Goal: Task Accomplishment & Management: Manage account settings

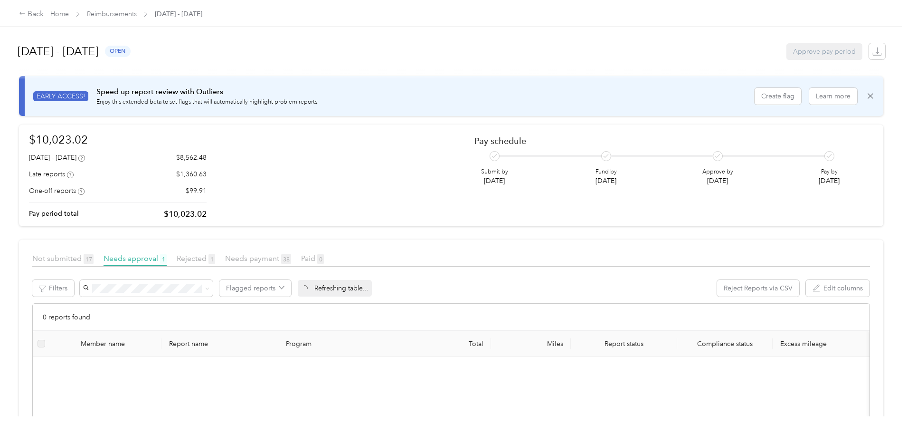
scroll to position [35, 0]
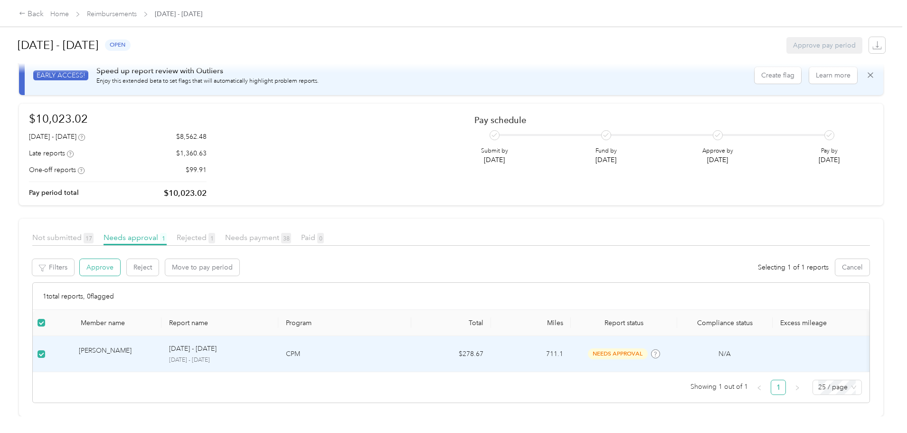
click at [120, 259] on button "Approve" at bounding box center [100, 267] width 40 height 17
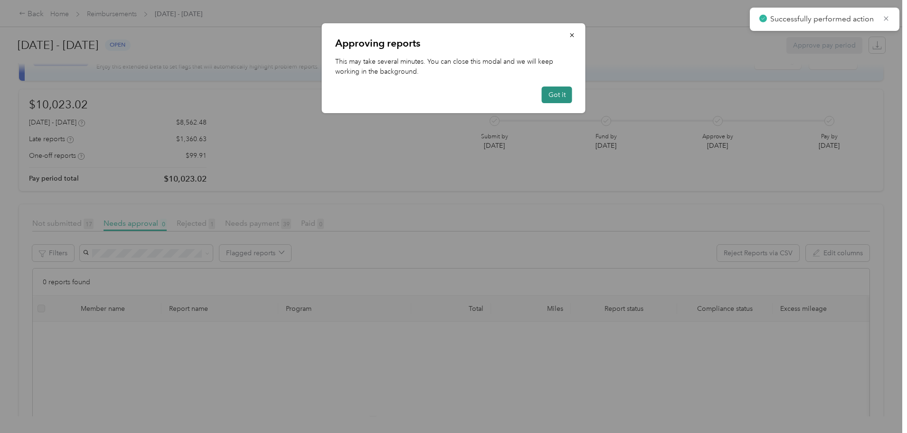
click at [559, 90] on button "Got it" at bounding box center [557, 94] width 30 height 17
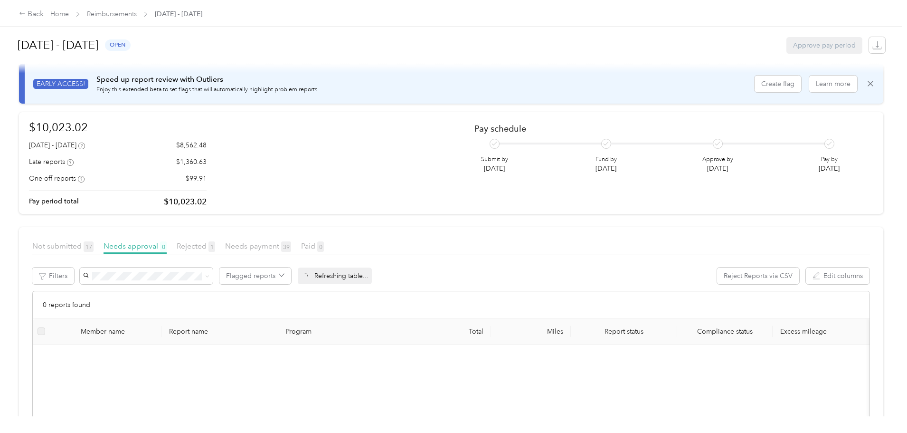
scroll to position [0, 0]
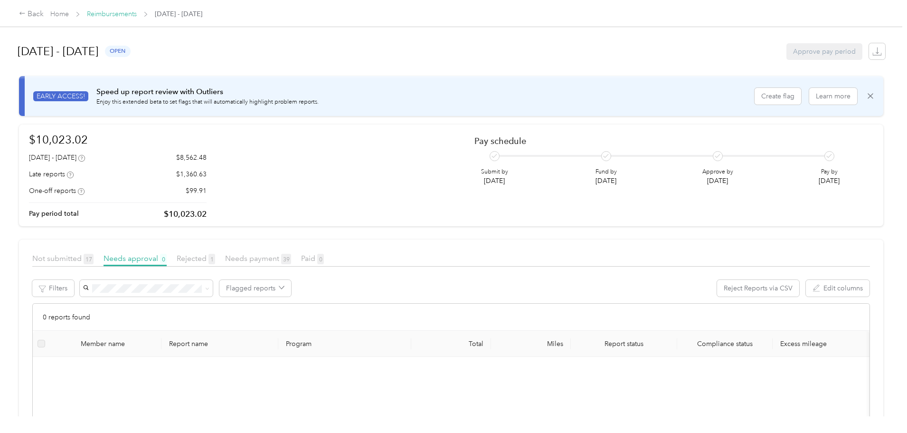
click at [137, 13] on link "Reimbursements" at bounding box center [112, 14] width 50 height 8
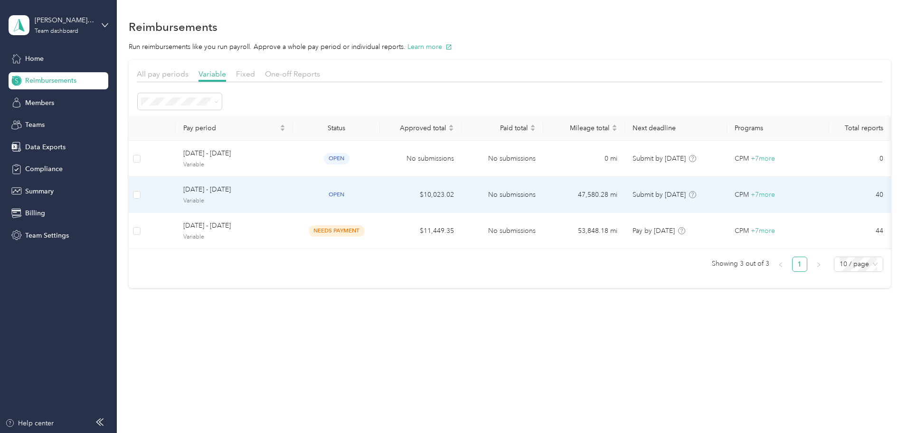
click at [285, 189] on span "[DATE] - [DATE]" at bounding box center [234, 189] width 102 height 10
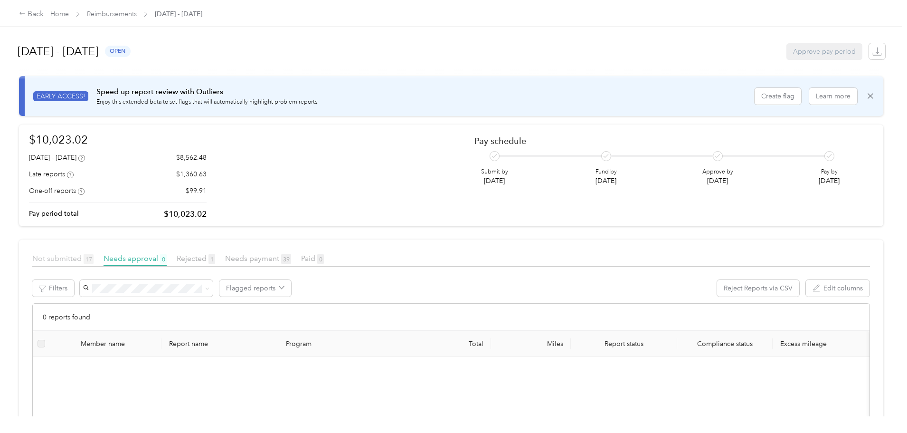
click at [94, 260] on span "Not submitted 17" at bounding box center [62, 258] width 61 height 9
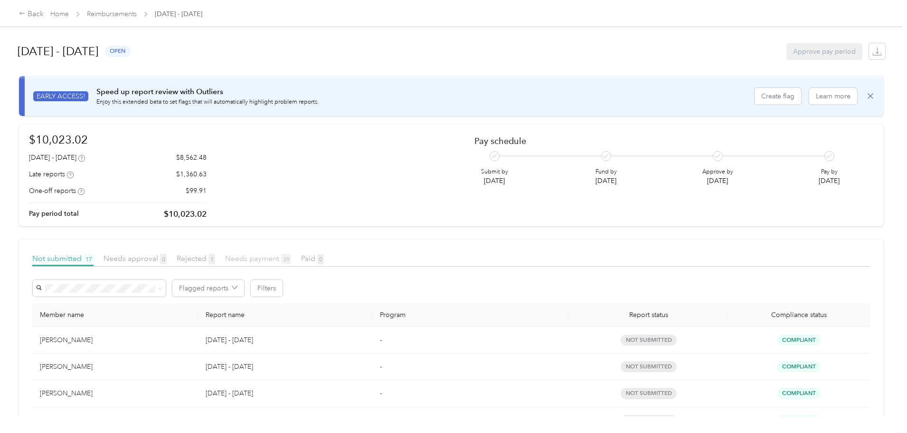
click at [291, 256] on span "Needs payment 39" at bounding box center [258, 258] width 66 height 9
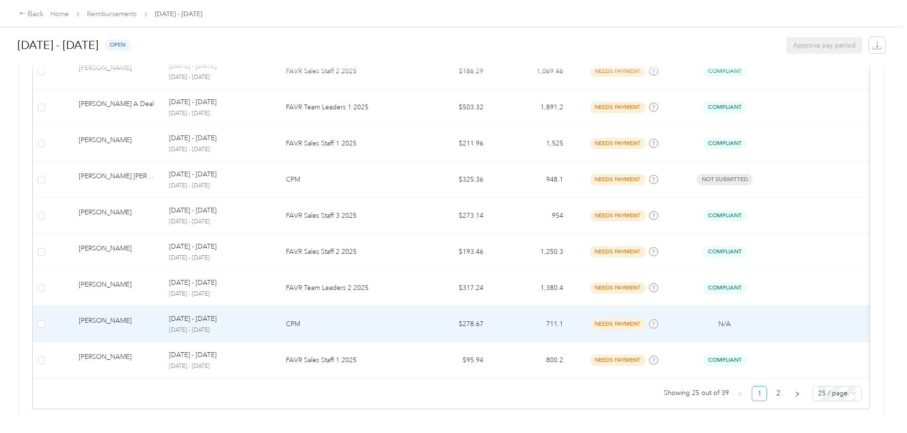
scroll to position [901, 0]
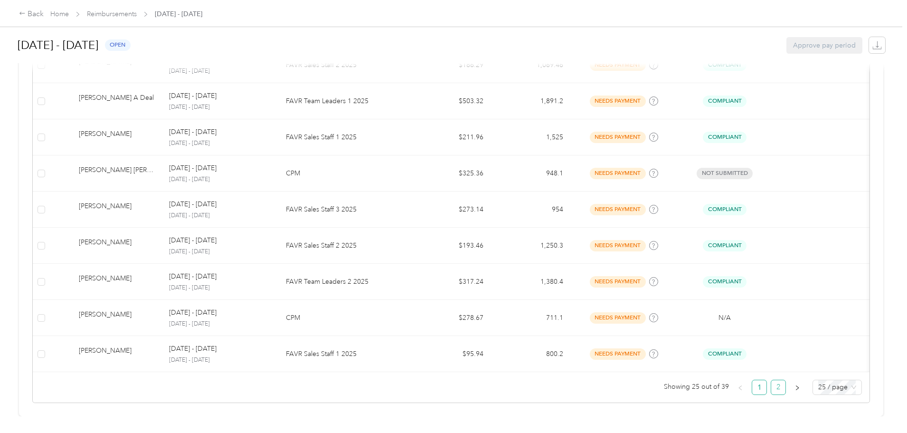
click at [771, 381] on link "2" at bounding box center [778, 387] width 14 height 14
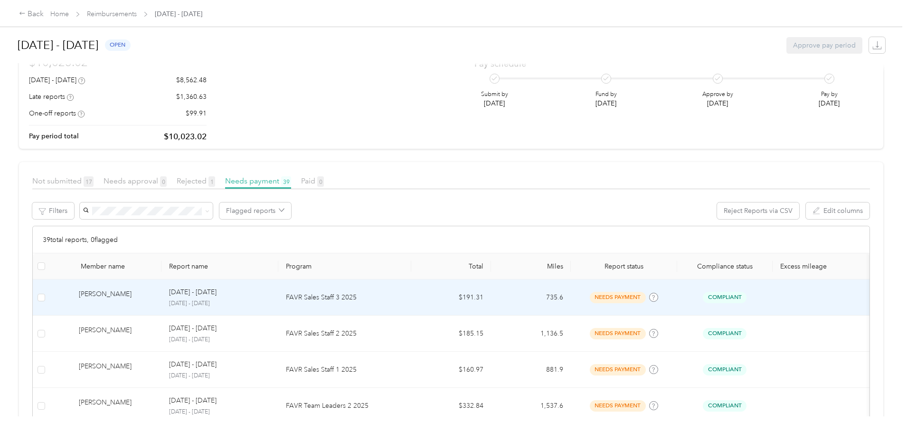
scroll to position [77, 0]
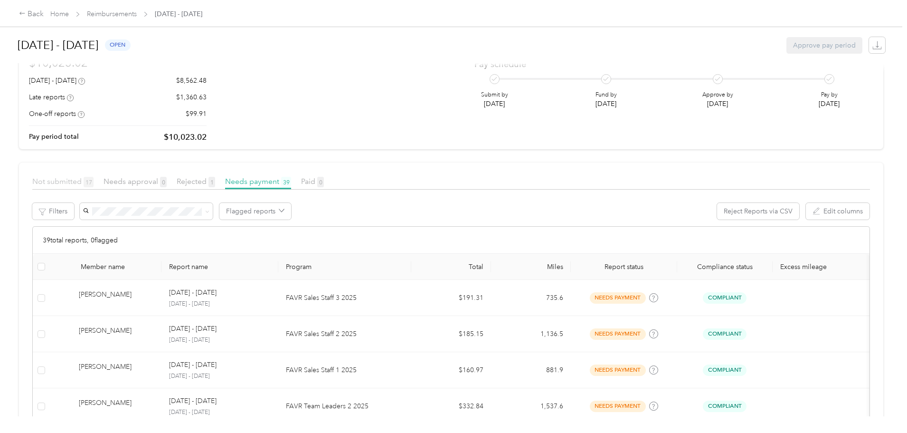
click at [94, 180] on span "Not submitted 17" at bounding box center [62, 181] width 61 height 9
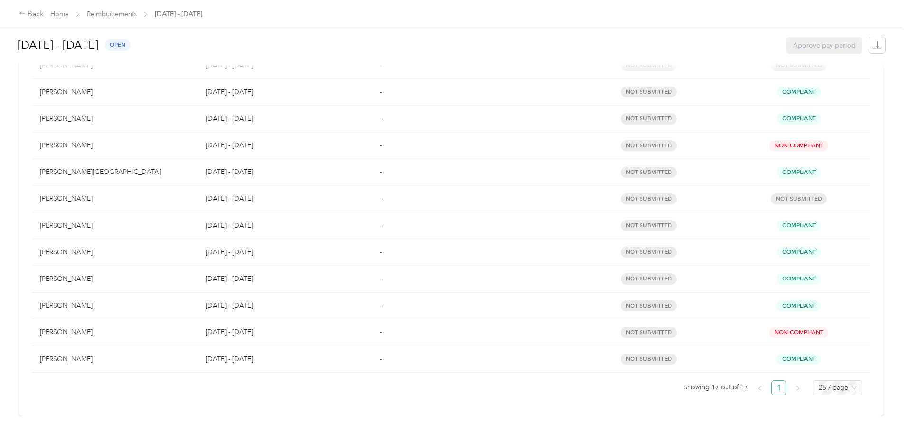
scroll to position [415, 0]
click at [819, 383] on span "25 / page" at bounding box center [838, 387] width 38 height 14
click at [821, 348] on div "50 / page" at bounding box center [838, 353] width 34 height 10
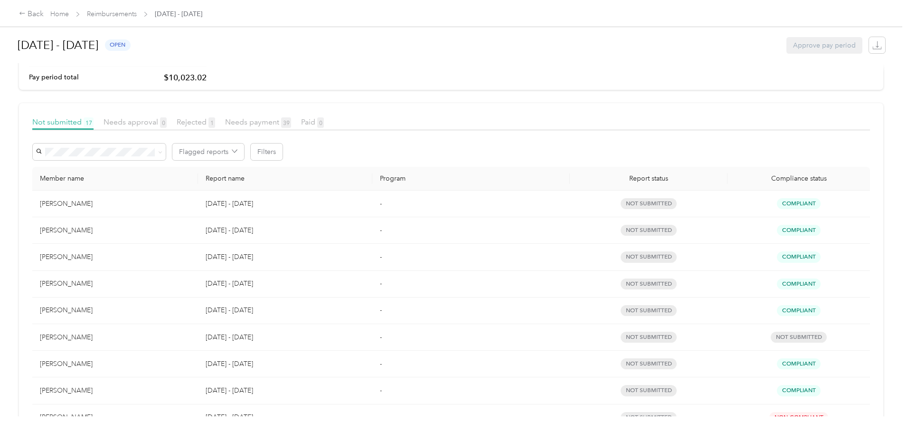
scroll to position [130, 0]
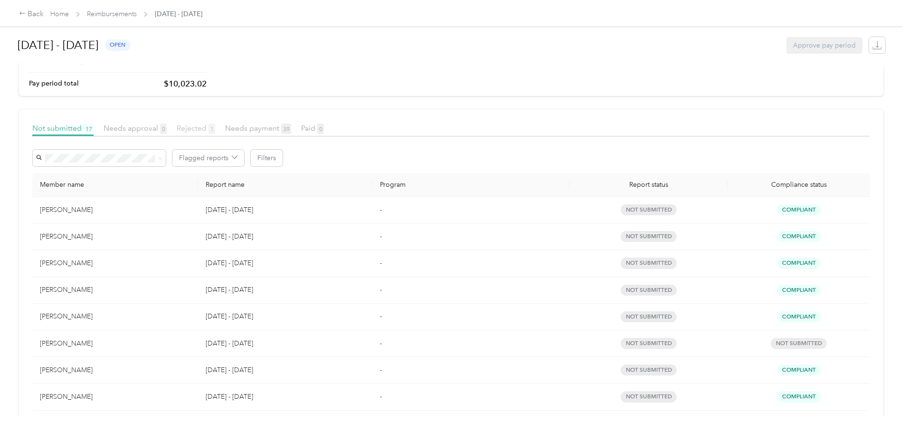
click at [215, 127] on span "Rejected 1" at bounding box center [196, 127] width 38 height 9
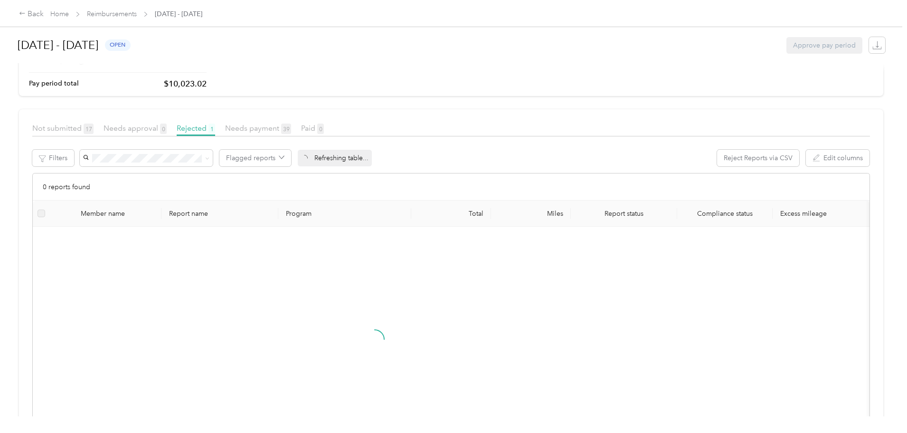
scroll to position [35, 0]
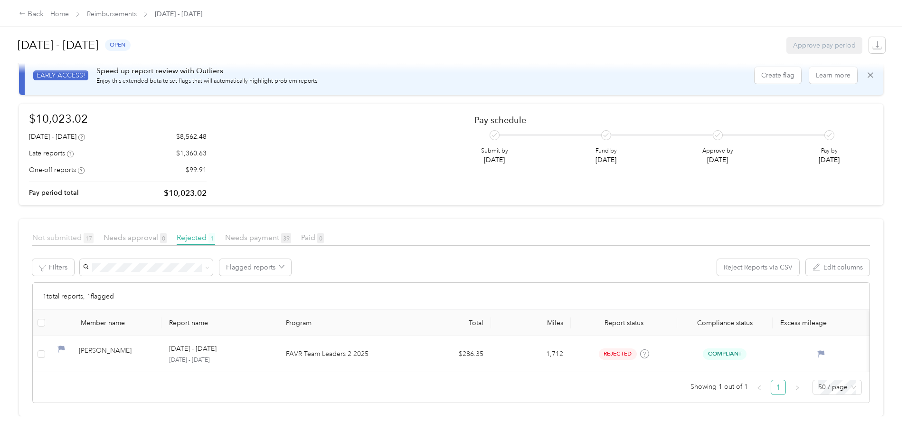
click at [94, 233] on span "Not submitted 17" at bounding box center [62, 237] width 61 height 9
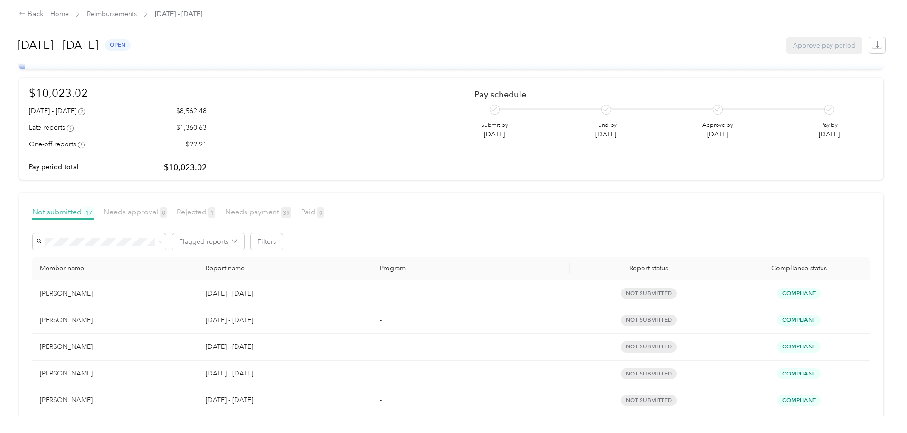
scroll to position [35, 0]
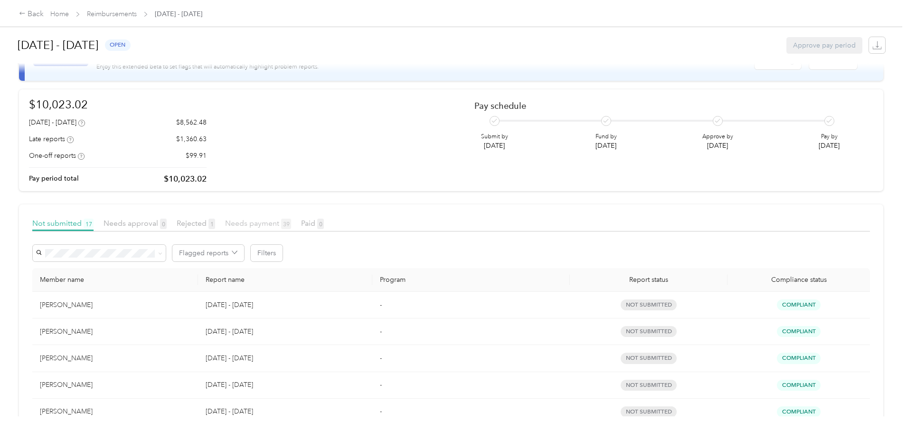
click at [291, 225] on span "Needs payment 39" at bounding box center [258, 222] width 66 height 9
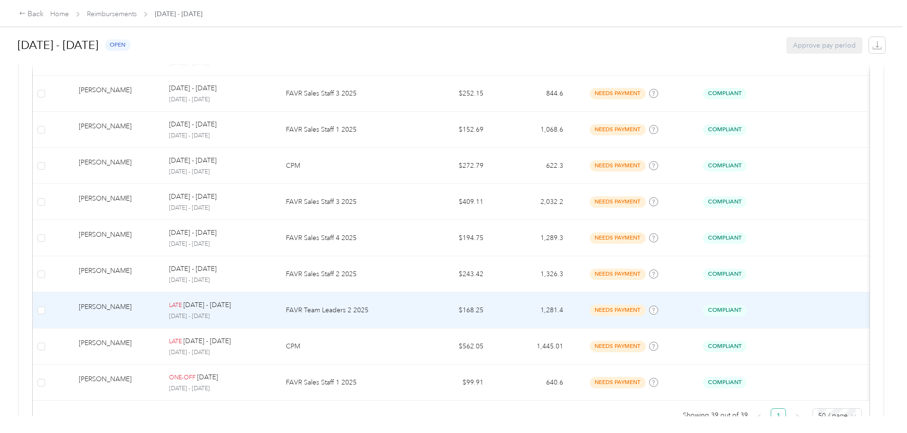
scroll to position [1407, 0]
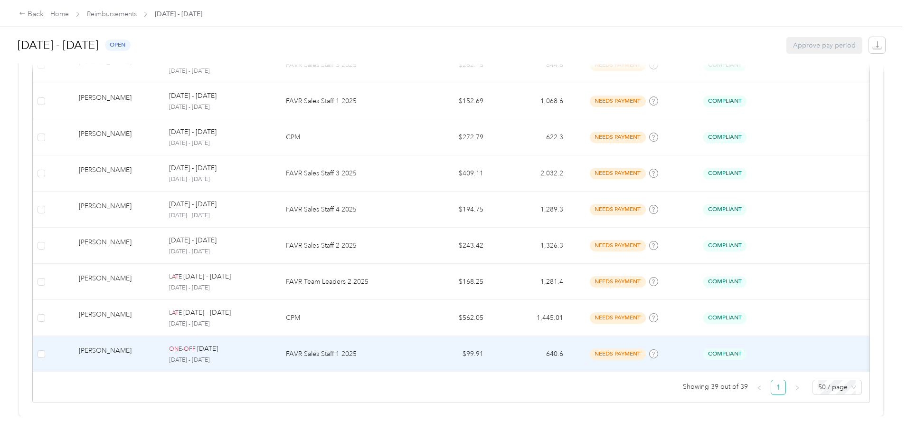
click at [336, 349] on p "FAVR Sales Staff 1 2025" at bounding box center [345, 354] width 118 height 10
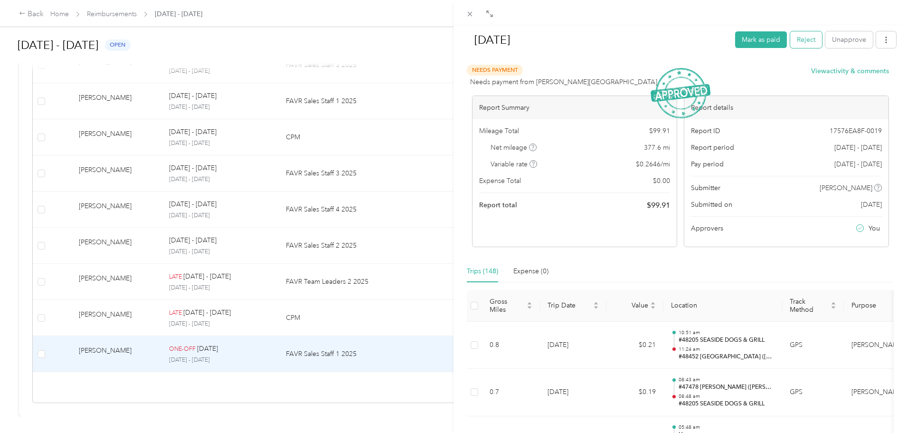
click at [799, 43] on button "Reject" at bounding box center [806, 39] width 32 height 17
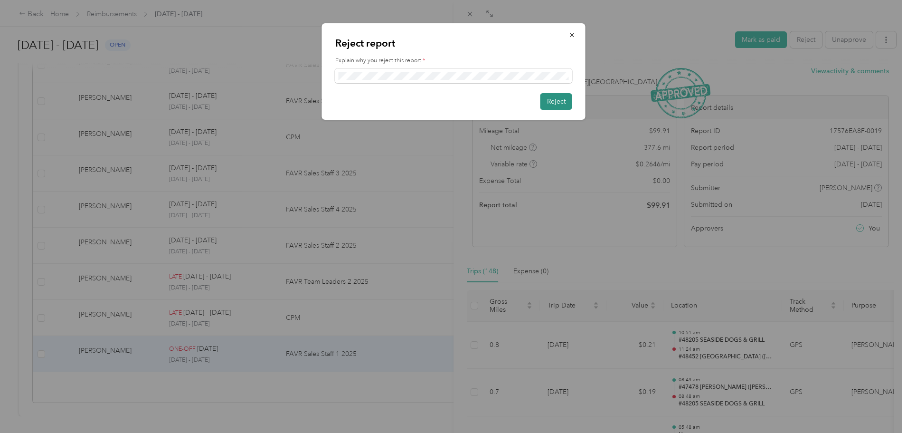
click at [551, 101] on button "Reject" at bounding box center [557, 101] width 32 height 17
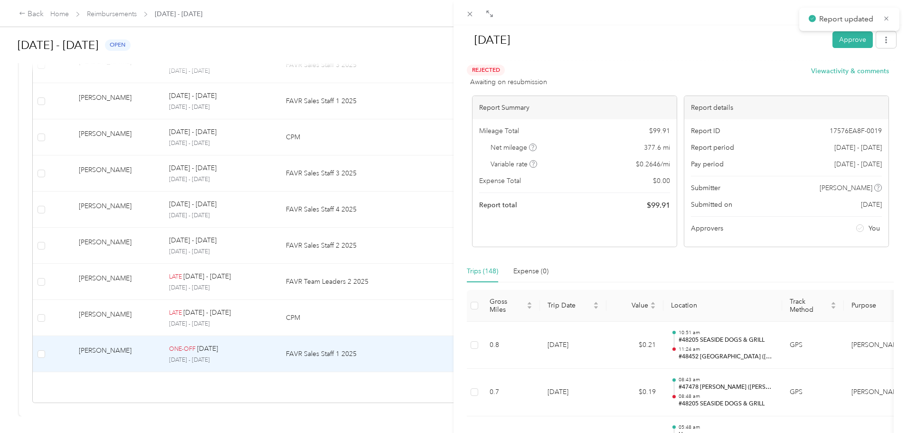
scroll to position [1390, 0]
click at [346, 384] on div "[DATE] Approve Rejected Awaiting on resubmission View activity & comments Repor…" at bounding box center [453, 216] width 907 height 433
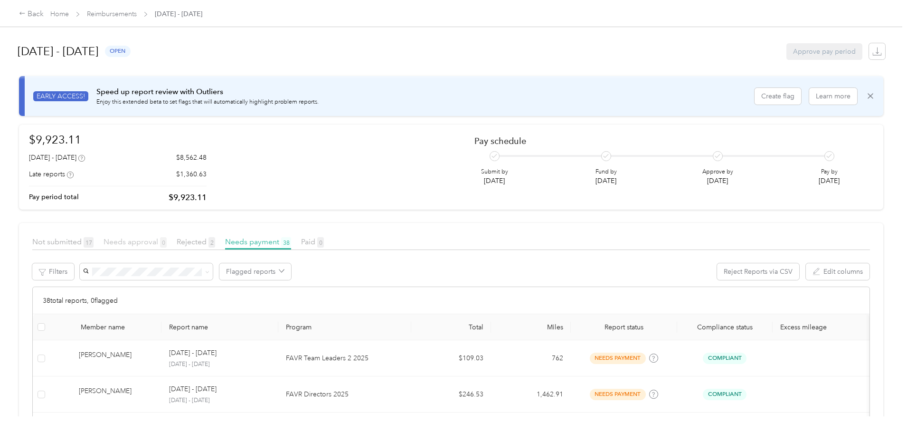
click at [167, 238] on span "Needs approval 0" at bounding box center [135, 241] width 63 height 9
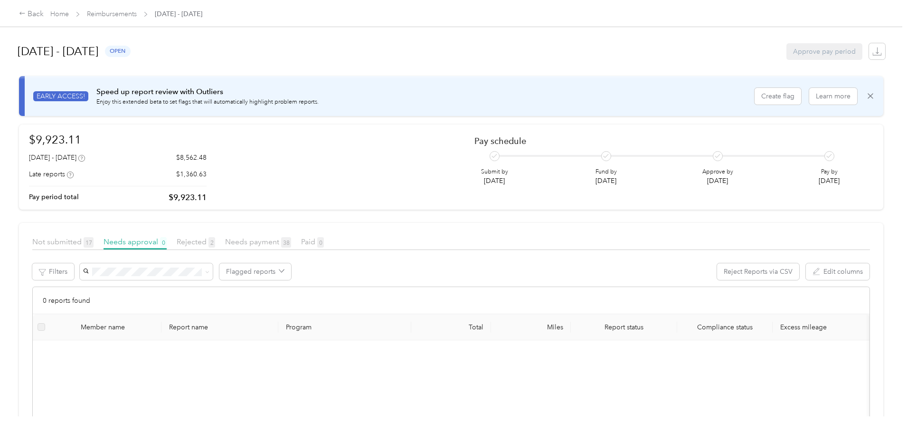
click at [94, 247] on div "Not submitted 17" at bounding box center [62, 242] width 61 height 12
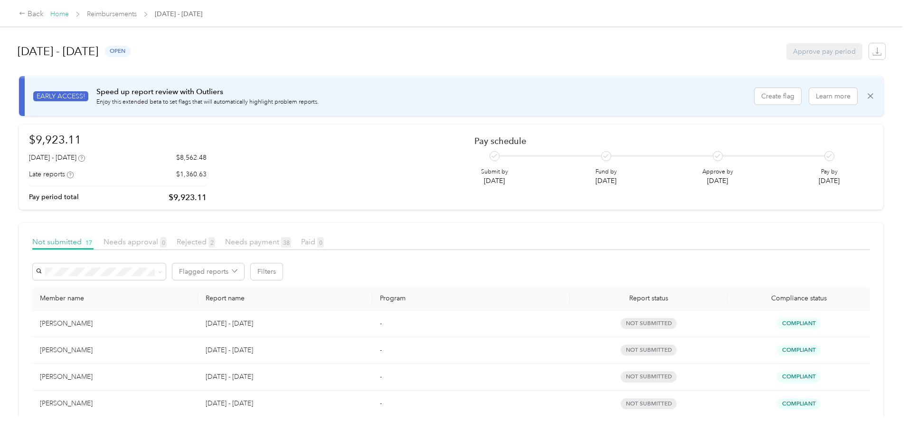
click at [69, 14] on link "Home" at bounding box center [59, 14] width 19 height 8
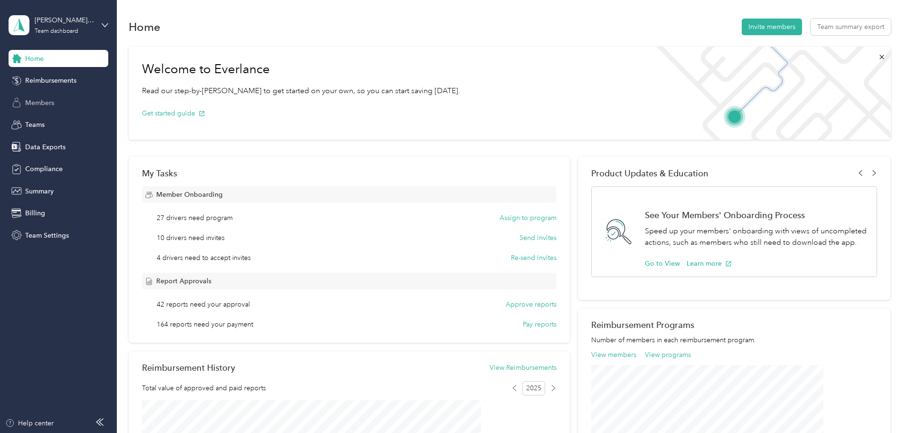
click at [60, 98] on div "Members" at bounding box center [59, 102] width 100 height 17
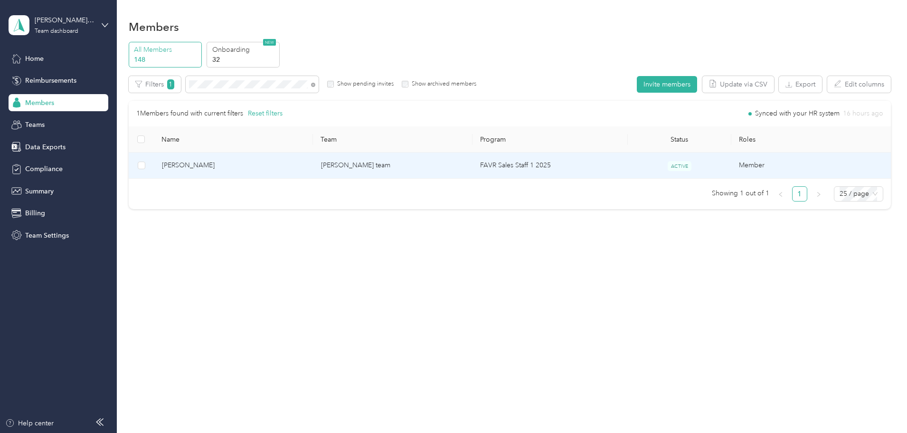
click at [289, 156] on td "[PERSON_NAME]" at bounding box center [233, 165] width 159 height 26
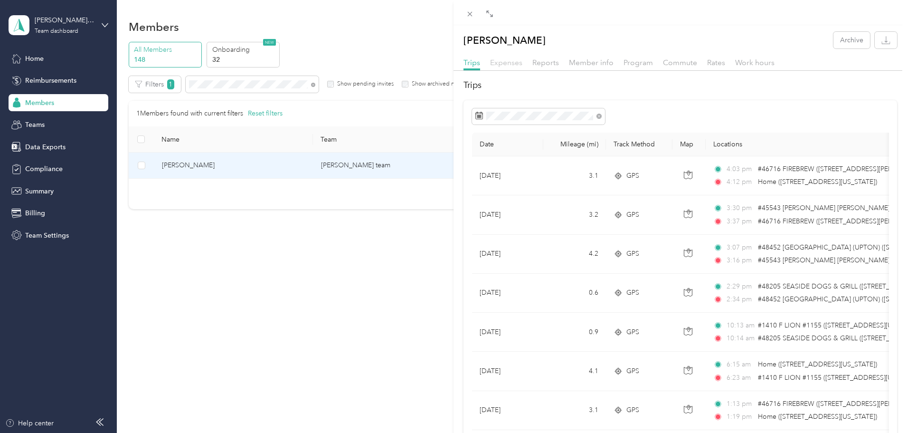
click at [513, 64] on span "Expenses" at bounding box center [506, 62] width 32 height 9
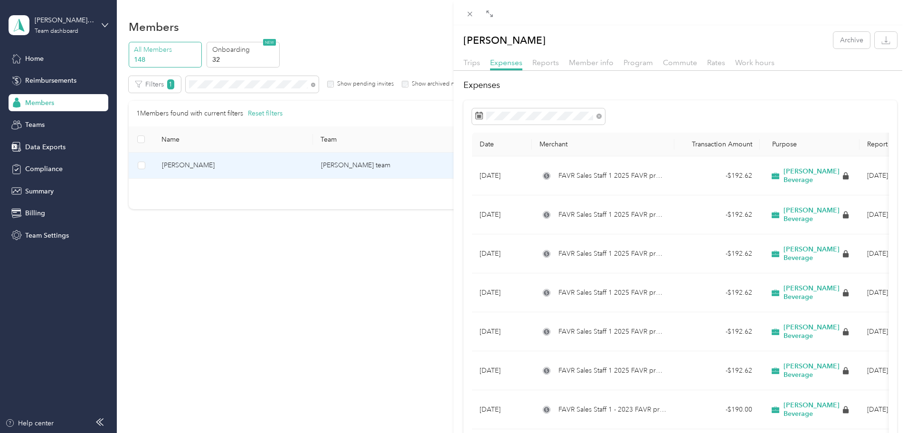
drag, startPoint x: 474, startPoint y: 61, endPoint x: 523, endPoint y: 60, distance: 49.9
click at [523, 60] on div "Trips Expenses Reports Member info Program Commute Rates Work hours" at bounding box center [681, 64] width 454 height 14
click at [547, 60] on span "Reports" at bounding box center [545, 62] width 27 height 9
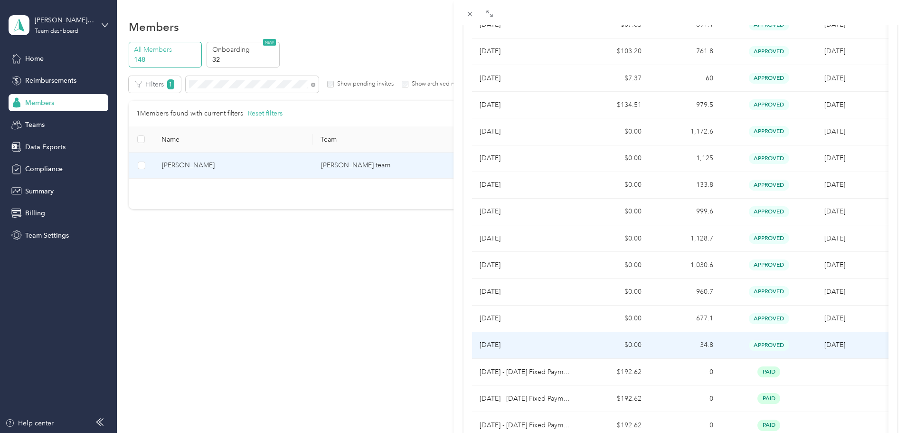
scroll to position [142, 0]
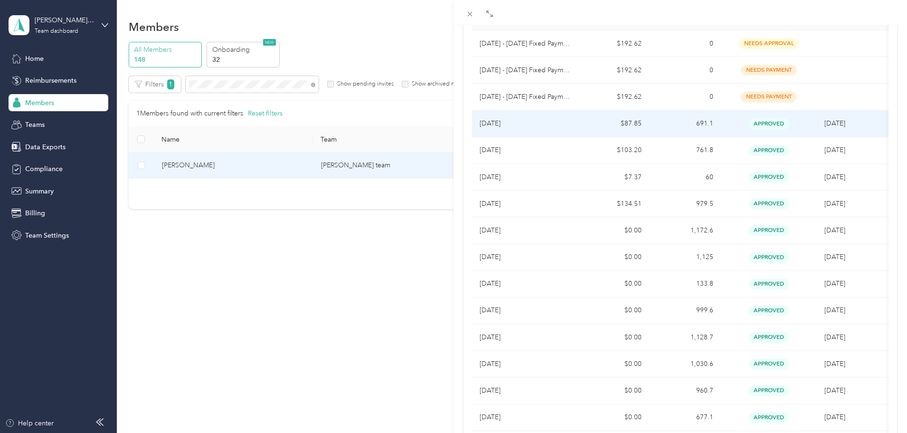
click at [533, 123] on p "[DATE]" at bounding box center [525, 123] width 90 height 10
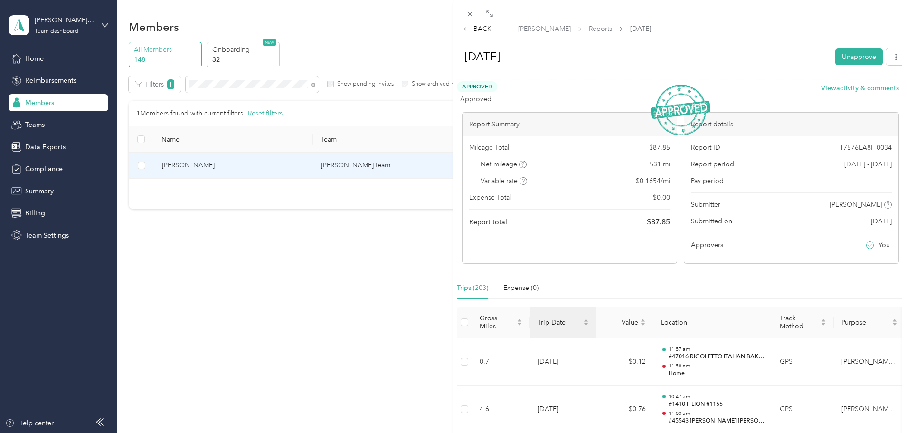
scroll to position [0, 0]
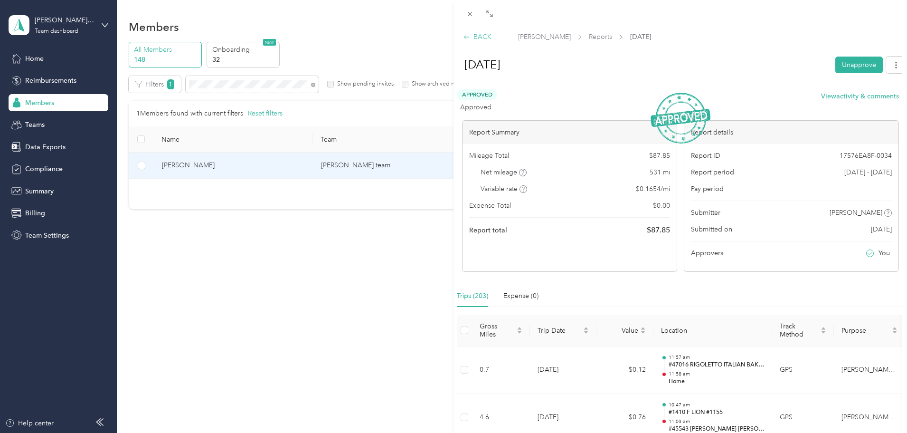
click at [484, 33] on div "BACK" at bounding box center [478, 37] width 28 height 10
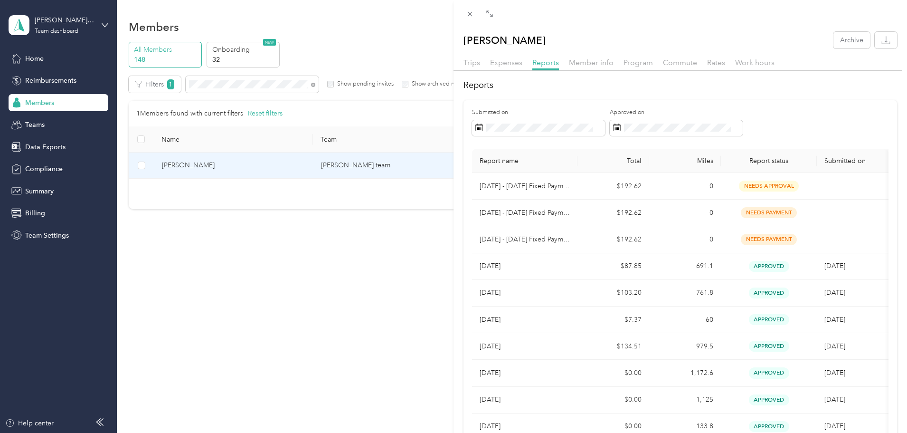
click at [365, 257] on div "[PERSON_NAME] Archive Trips Expenses Reports Member info Program Commute Rates …" at bounding box center [453, 216] width 907 height 433
